Goal: Check status: Check status

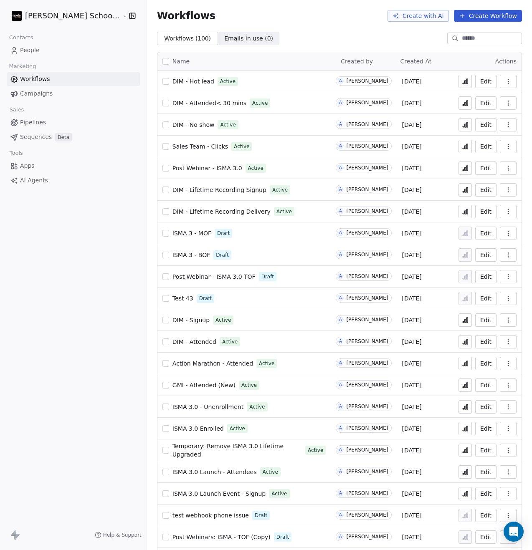
click at [314, 191] on div "DIM - Lifetime Recording Signup Active" at bounding box center [244, 190] width 164 height 12
click at [458, 190] on button at bounding box center [464, 189] width 13 height 13
click at [177, 428] on span "ISMA 3.0 Enrolled" at bounding box center [197, 428] width 51 height 7
